Goal: Information Seeking & Learning: Find specific fact

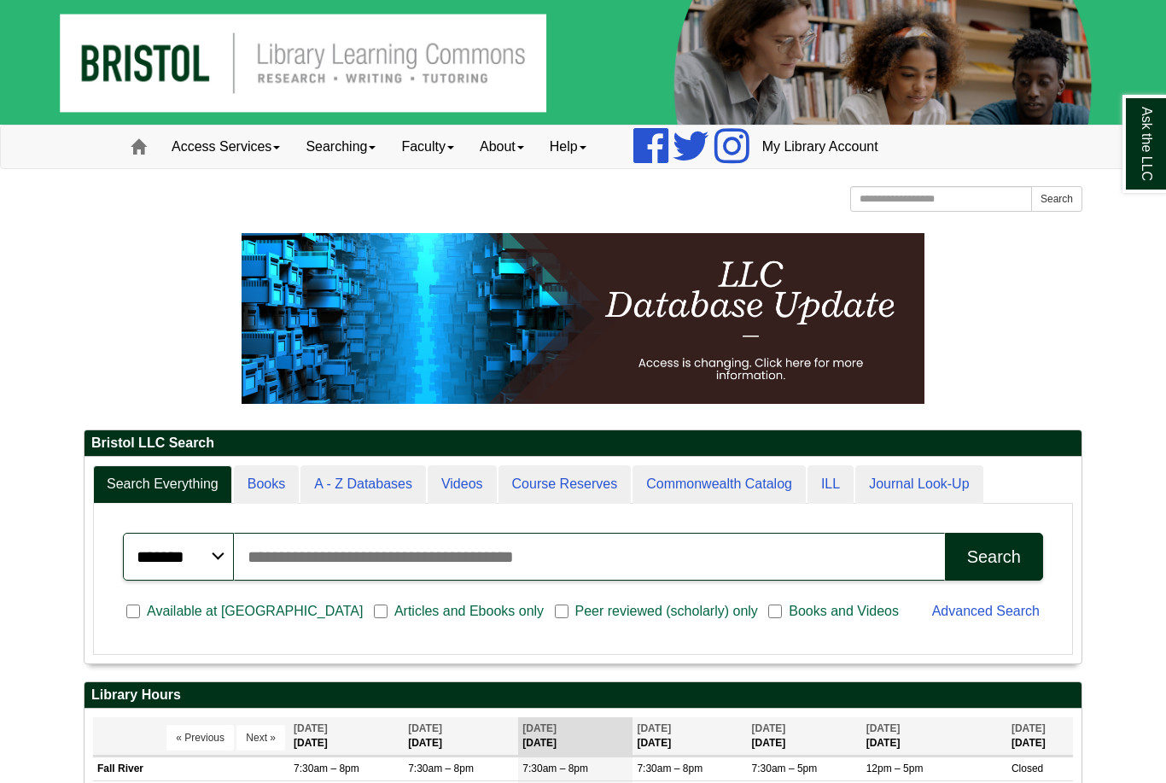
scroll to position [206, 997]
click at [517, 564] on input "Search articles, books, journals & more" at bounding box center [589, 557] width 711 height 48
click at [994, 557] on button "Search" at bounding box center [994, 557] width 98 height 48
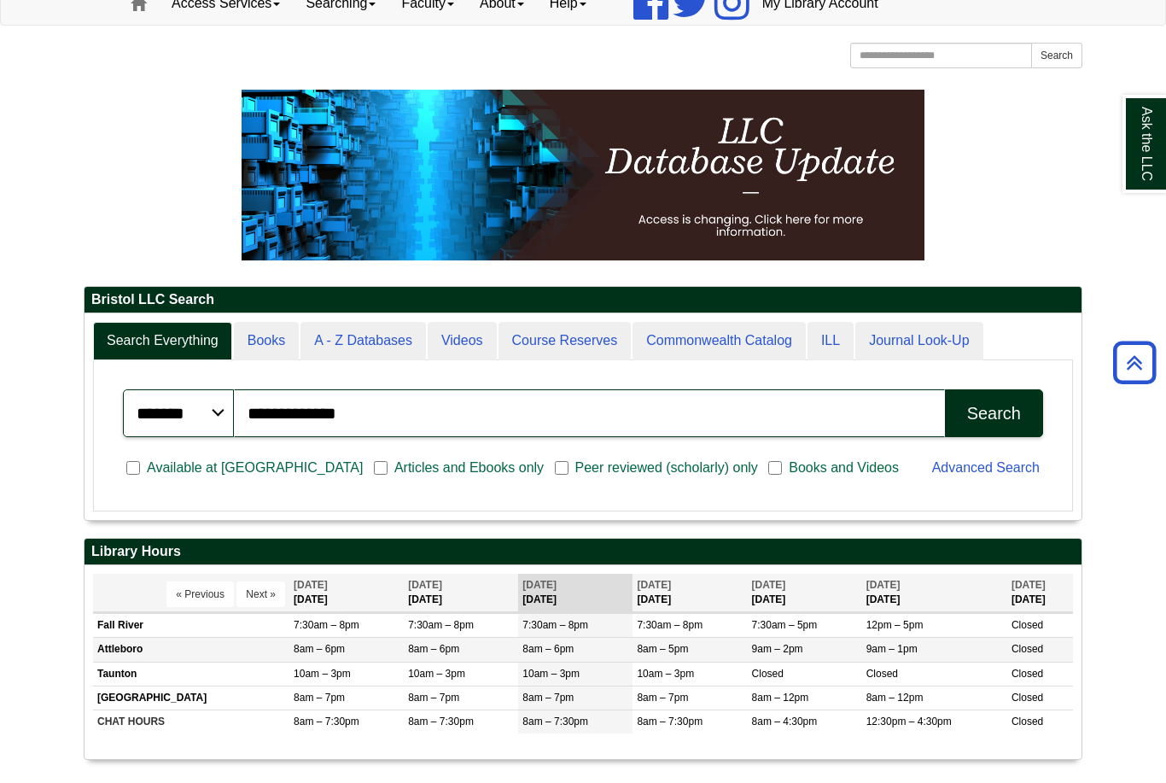
scroll to position [120, 0]
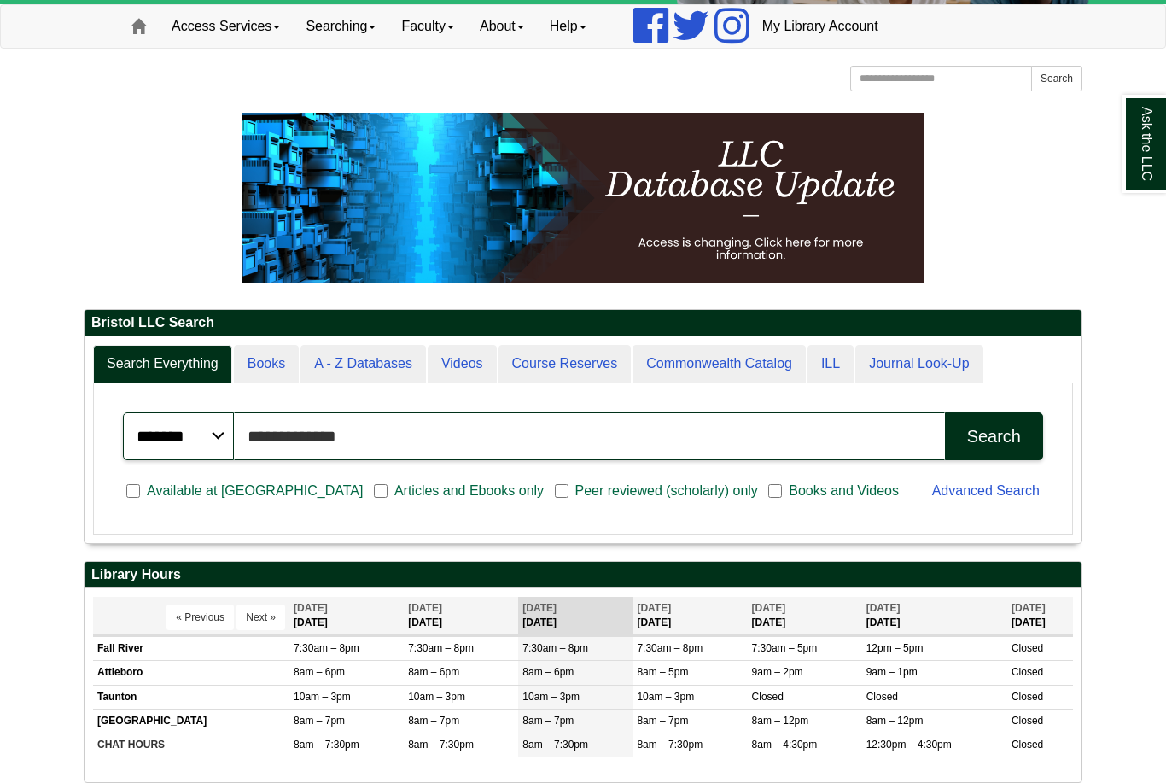
drag, startPoint x: 476, startPoint y: 446, endPoint x: 476, endPoint y: 436, distance: 9.4
click at [476, 446] on input "**********" at bounding box center [589, 436] width 711 height 48
type input "*"
type input "*********"
click at [994, 437] on button "Search" at bounding box center [994, 436] width 98 height 48
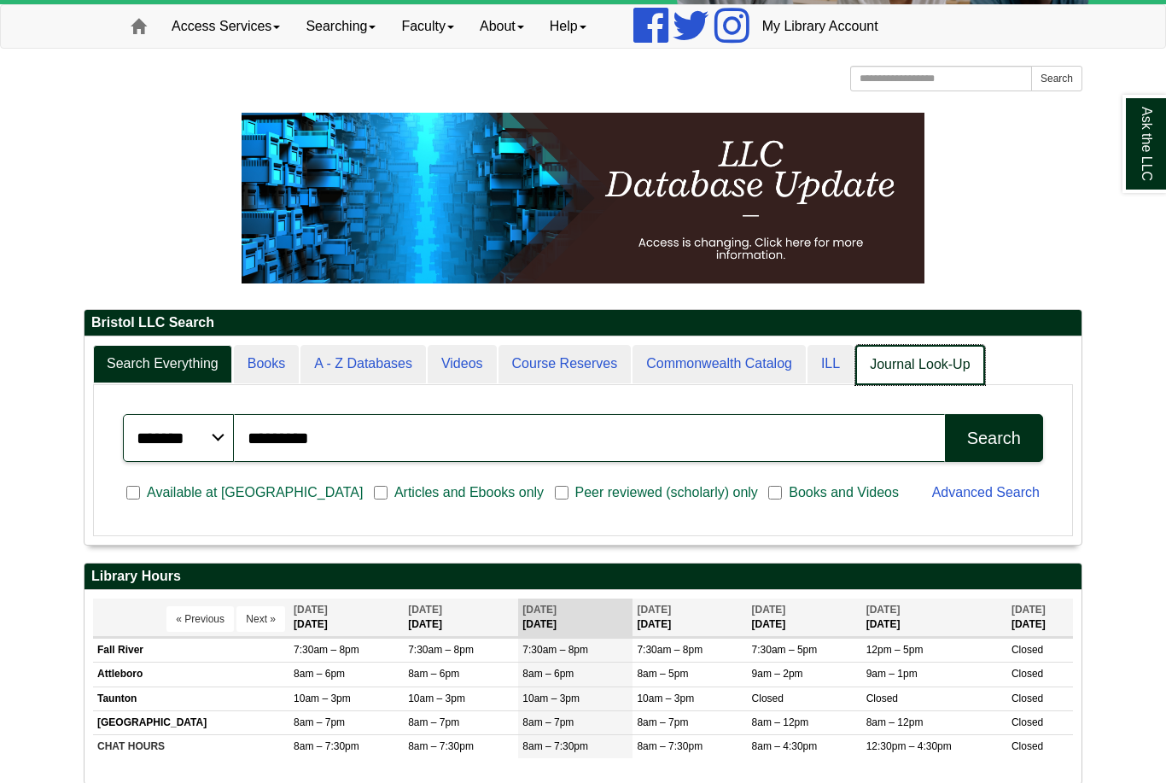
scroll to position [9, 9]
click at [909, 366] on link "Journal Look-Up" at bounding box center [919, 365] width 129 height 40
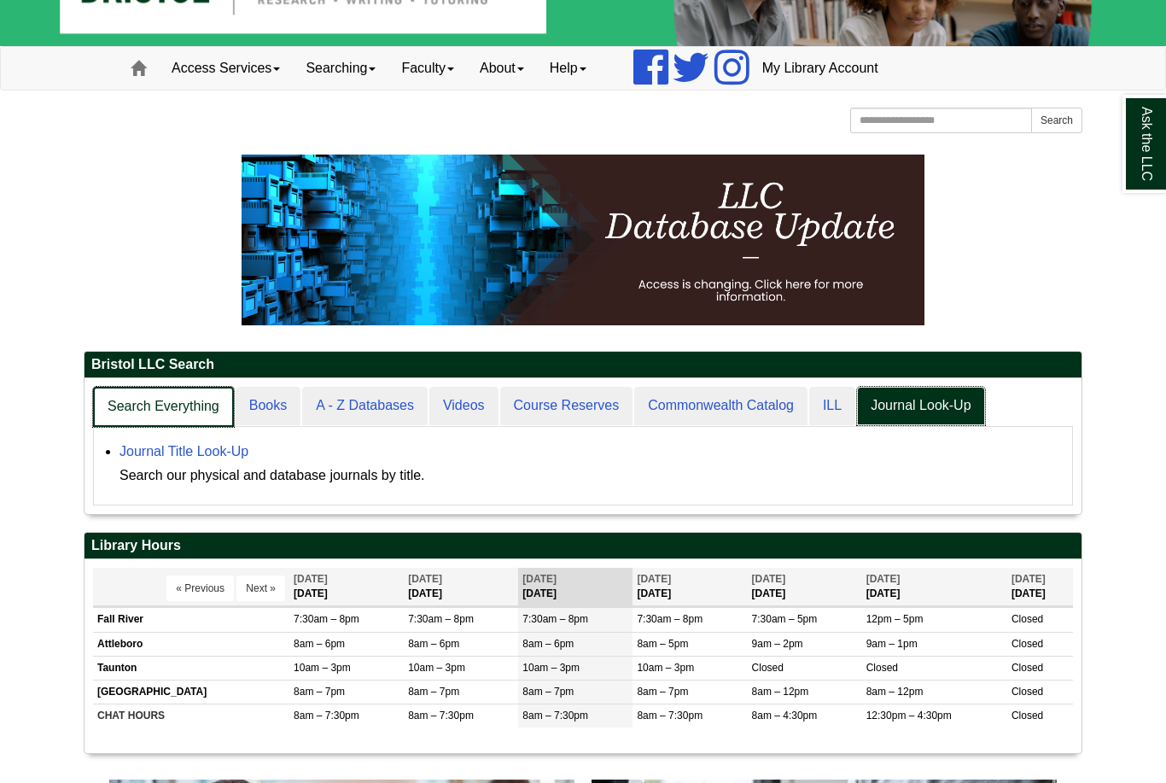
scroll to position [135, 997]
click at [116, 416] on link "Search Everything" at bounding box center [163, 407] width 141 height 40
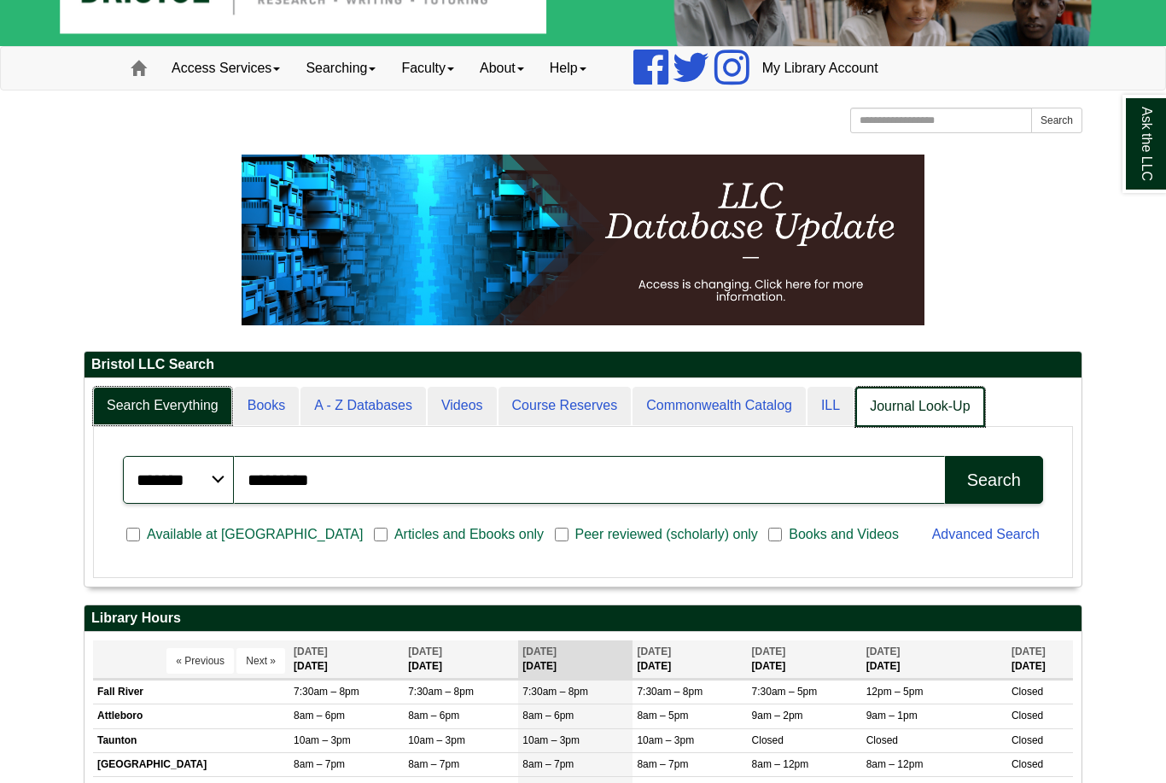
scroll to position [9, 9]
click at [942, 411] on link "Journal Look-Up" at bounding box center [919, 407] width 129 height 40
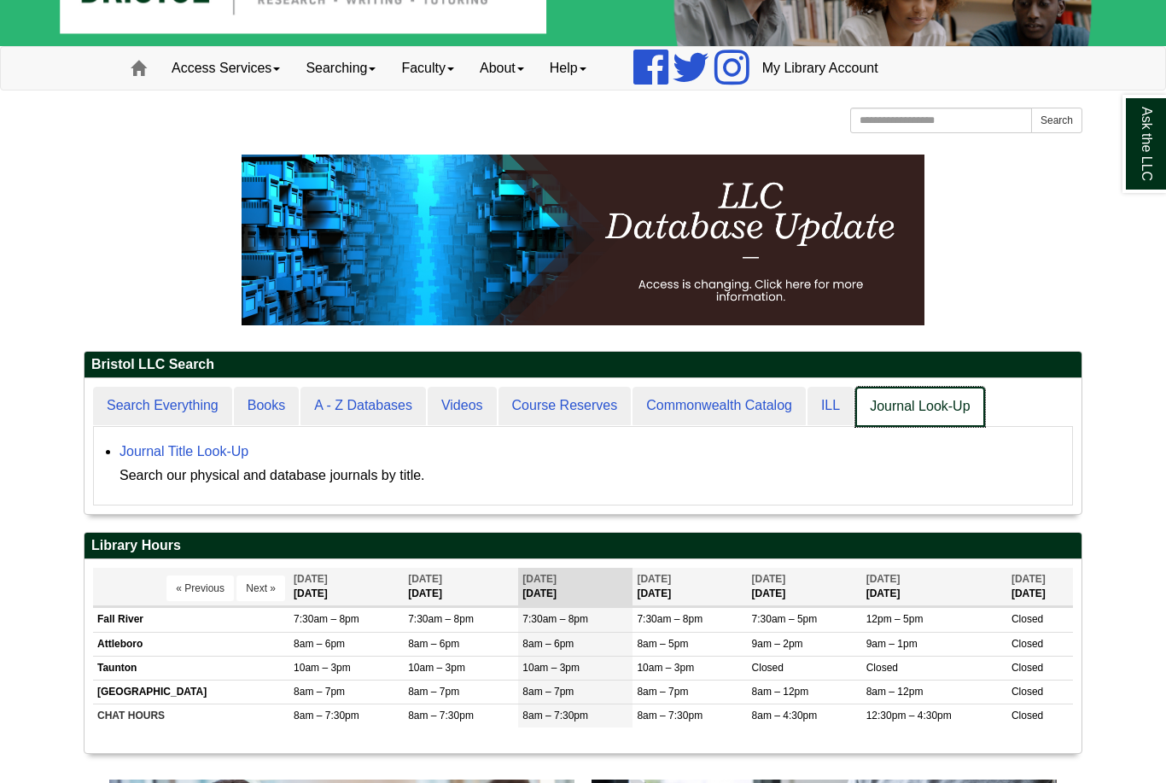
scroll to position [135, 997]
click at [942, 411] on link "Journal Look-Up" at bounding box center [919, 407] width 129 height 40
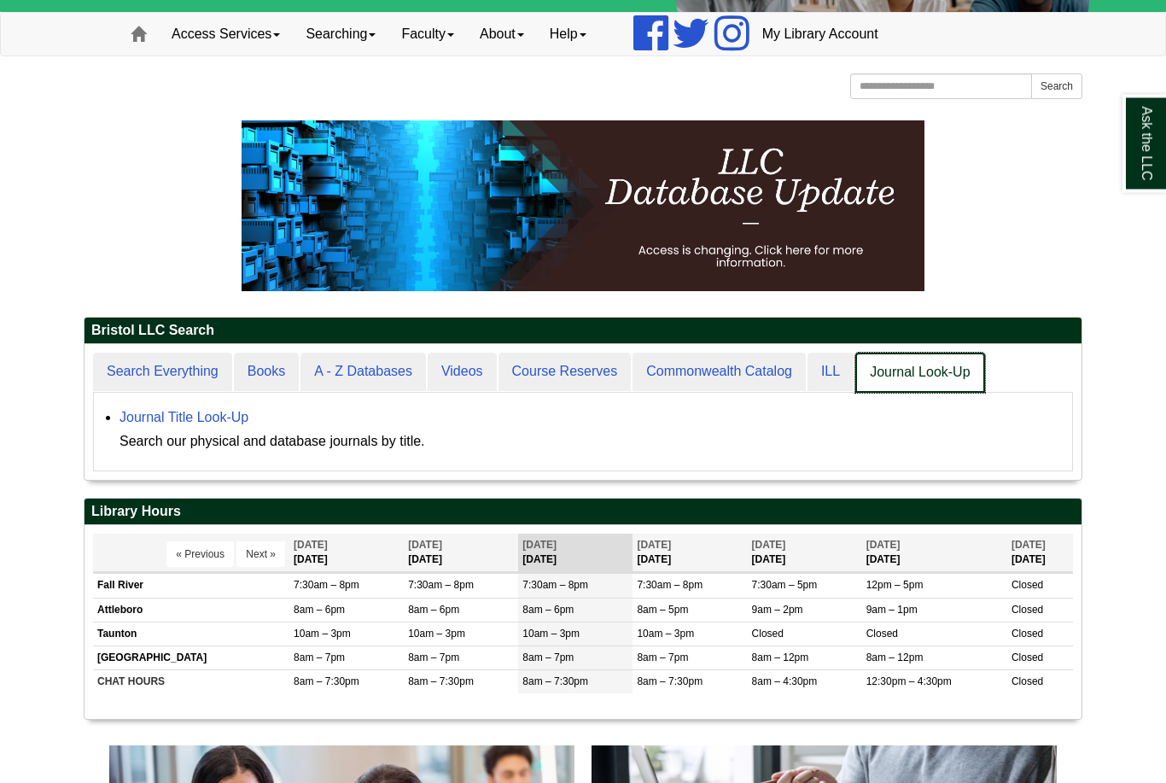
scroll to position [114, 0]
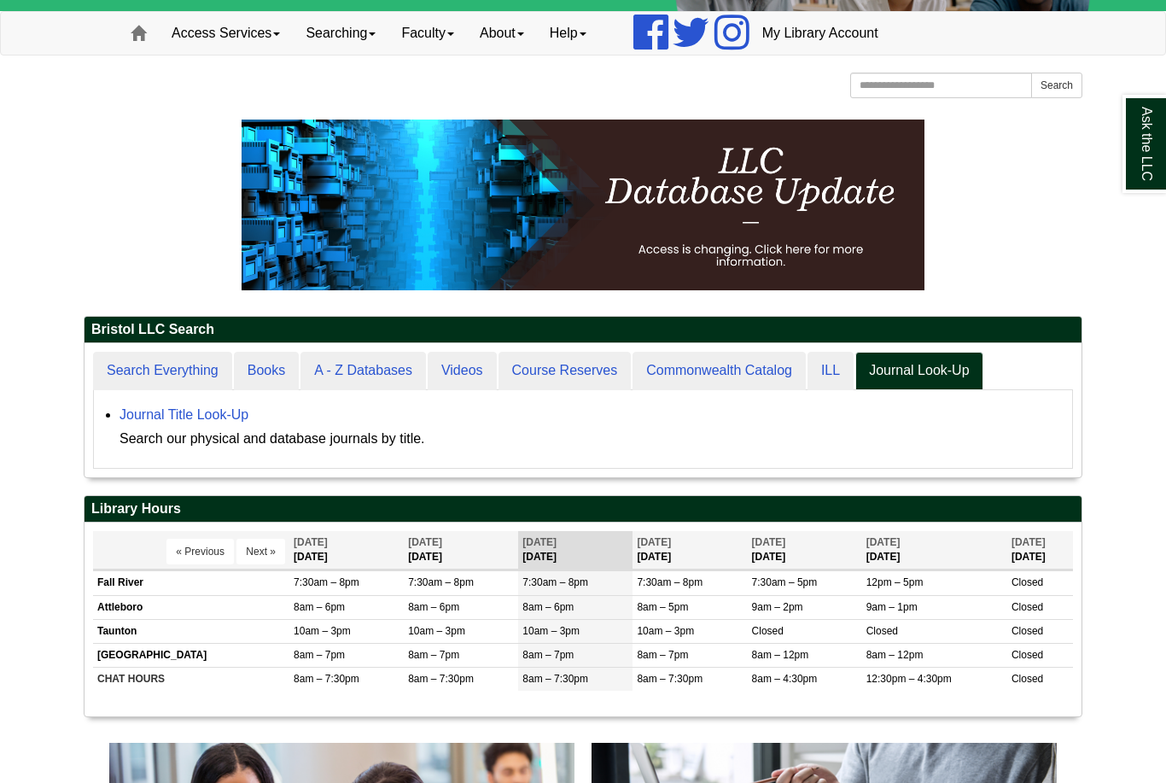
click at [889, 468] on div "******* ***** ****** Search articles, books, journals & more ********* Search A…" at bounding box center [583, 429] width 980 height 79
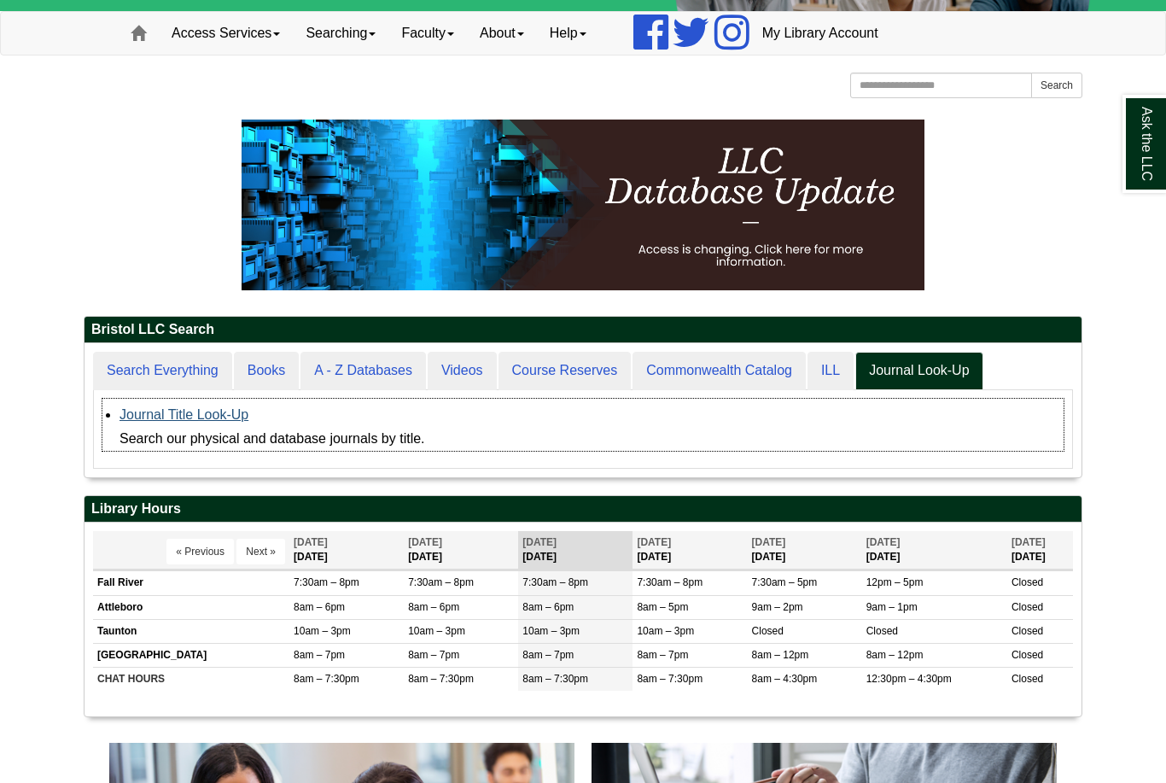
click at [195, 420] on link "Journal Title Look-Up" at bounding box center [183, 414] width 129 height 15
